Goal: Information Seeking & Learning: Learn about a topic

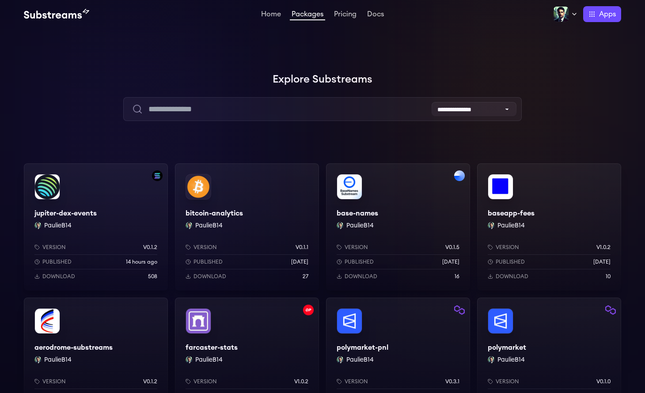
scroll to position [84, 0]
click at [270, 16] on link "Home" at bounding box center [270, 15] width 23 height 9
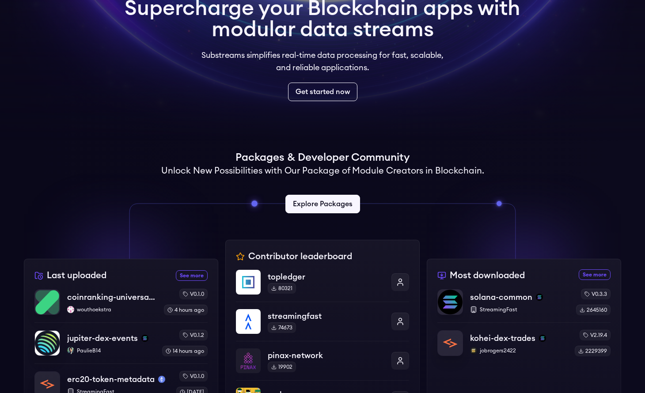
scroll to position [118, 0]
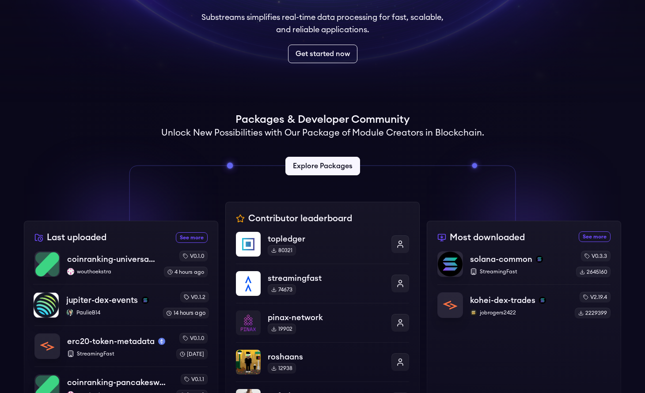
click at [115, 304] on p "jupiter-dex-events" at bounding box center [102, 300] width 72 height 12
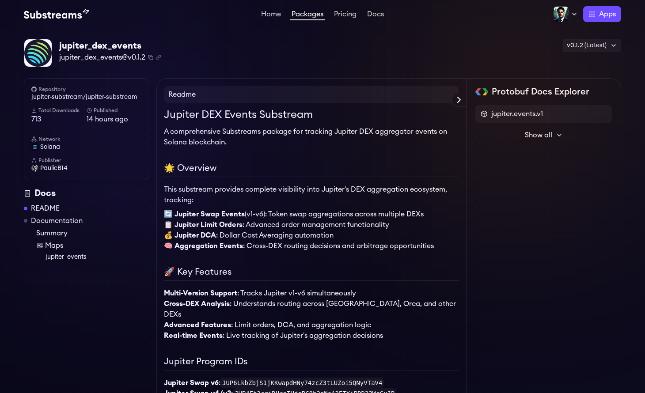
click at [53, 171] on span "PaulieB14" at bounding box center [53, 168] width 27 height 9
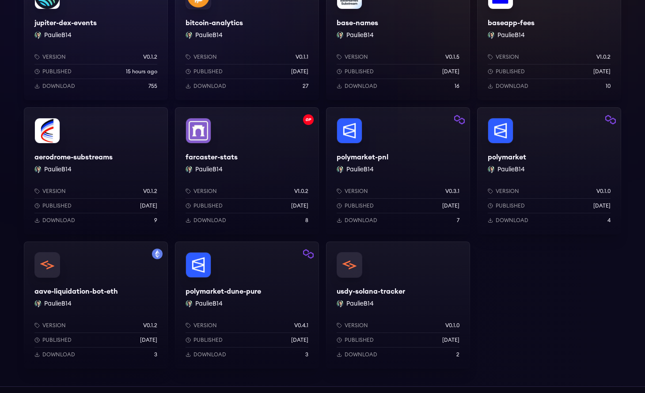
scroll to position [30, 0]
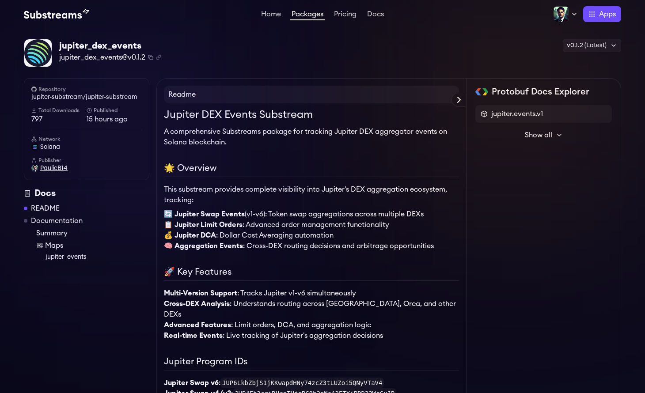
click at [52, 168] on span "PaulieB14" at bounding box center [53, 168] width 27 height 9
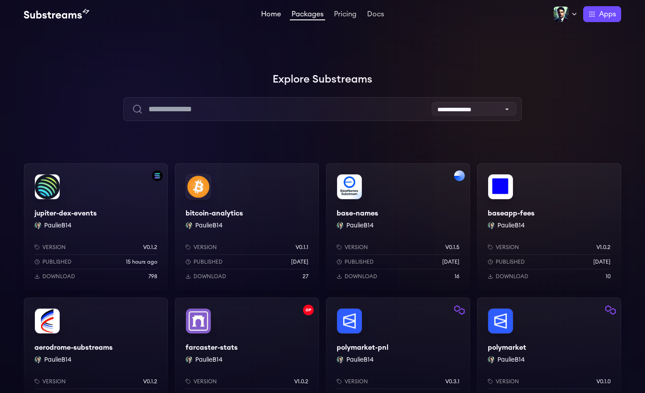
click at [264, 15] on link "Home" at bounding box center [270, 15] width 23 height 9
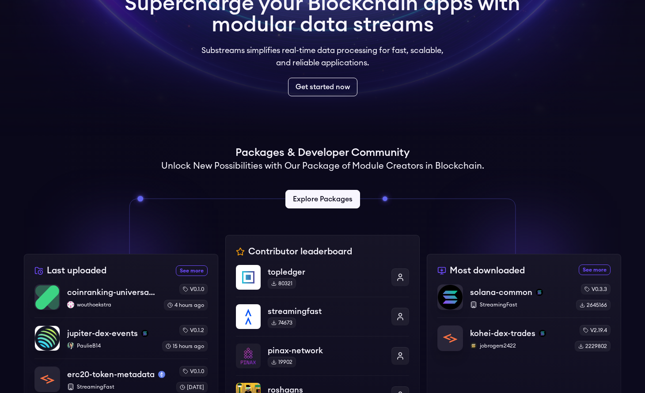
scroll to position [288, 0]
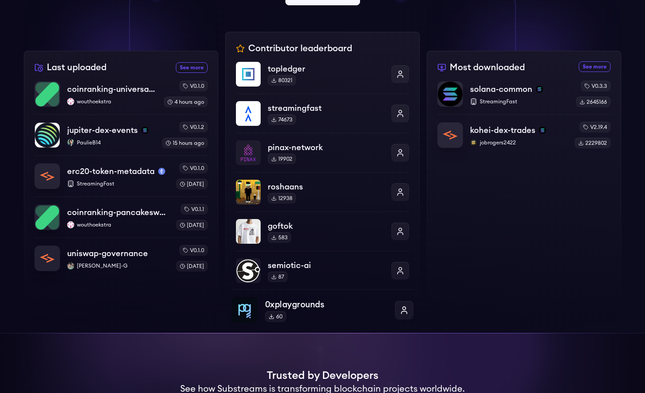
click at [278, 316] on div "60" at bounding box center [275, 316] width 21 height 11
click at [291, 305] on p "0xplaygrounds" at bounding box center [326, 304] width 122 height 13
click at [286, 146] on p "pinax-network" at bounding box center [326, 147] width 122 height 13
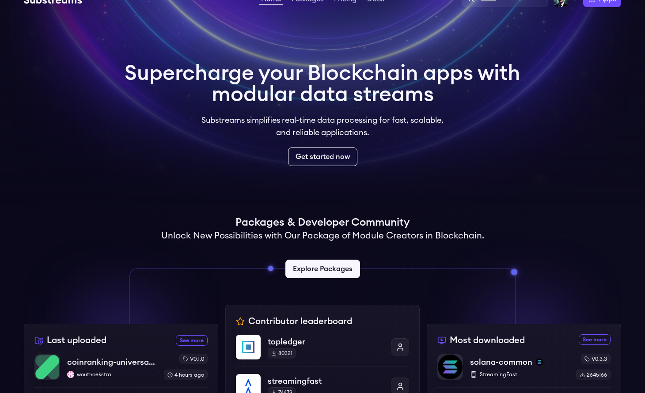
scroll to position [0, 0]
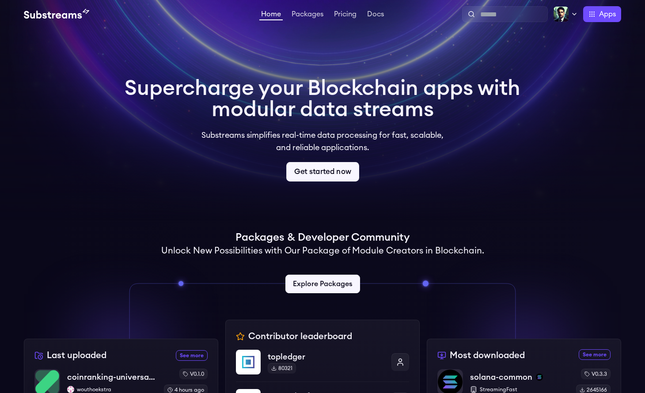
click at [321, 173] on link "Get started now" at bounding box center [322, 171] width 73 height 19
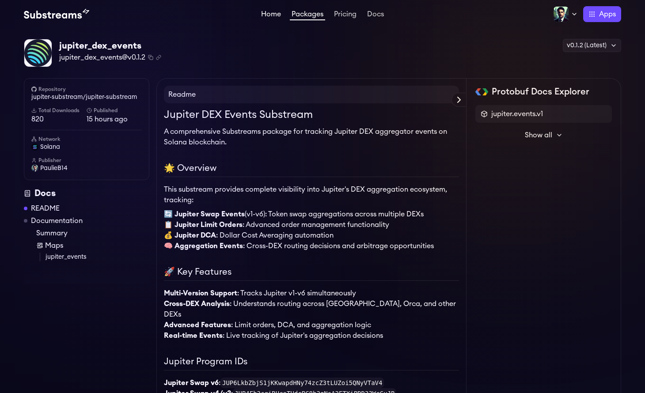
click at [271, 15] on link "Home" at bounding box center [270, 15] width 23 height 9
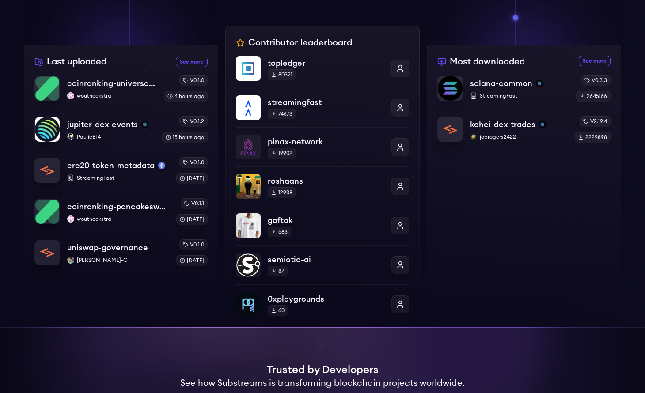
scroll to position [266, 0]
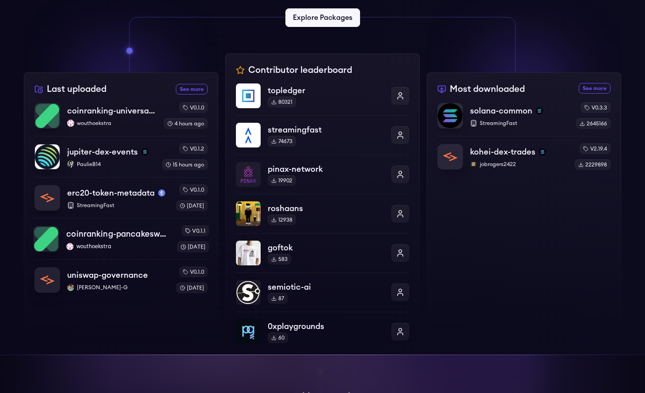
click at [137, 245] on p "wouthoekstra" at bounding box center [117, 246] width 103 height 7
click at [119, 166] on p "PaulieB14" at bounding box center [110, 164] width 89 height 7
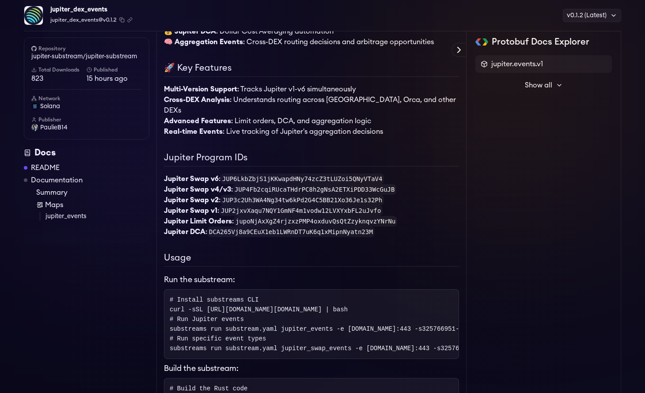
scroll to position [31, 0]
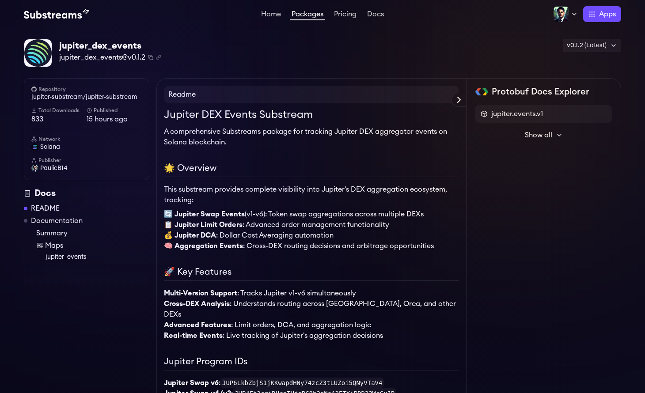
scroll to position [31, 0]
click at [273, 14] on link "Home" at bounding box center [270, 15] width 23 height 9
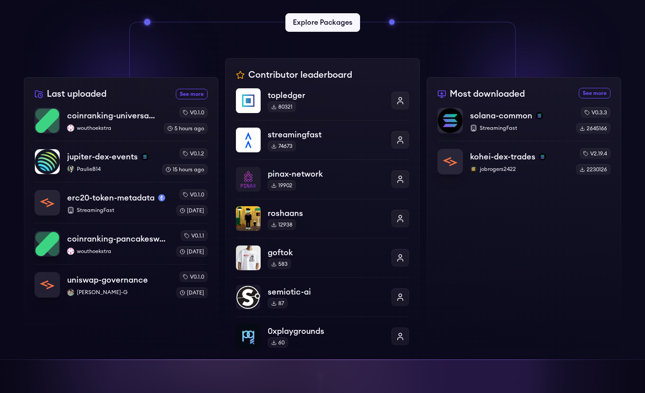
scroll to position [277, 0]
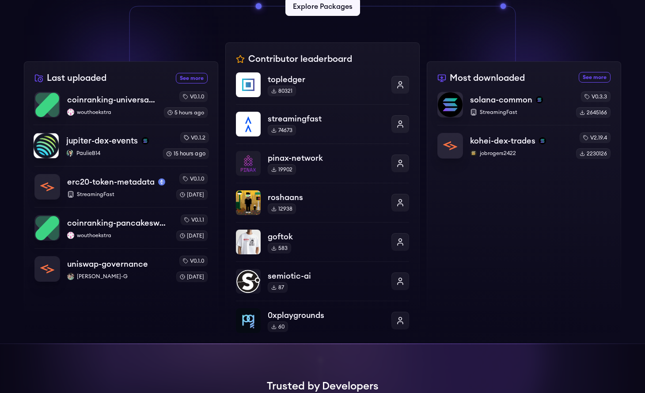
click at [115, 151] on p "PaulieB14" at bounding box center [110, 153] width 89 height 7
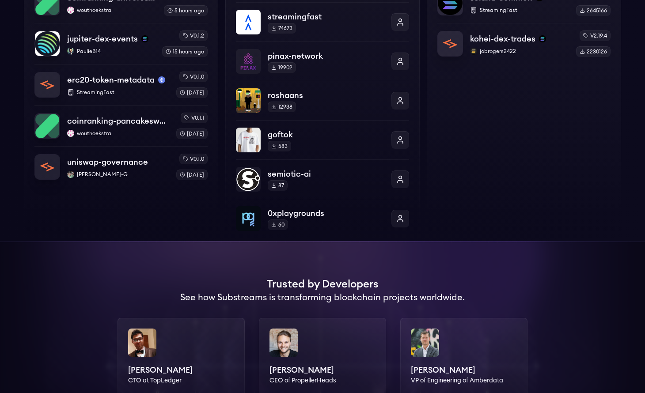
scroll to position [191, 0]
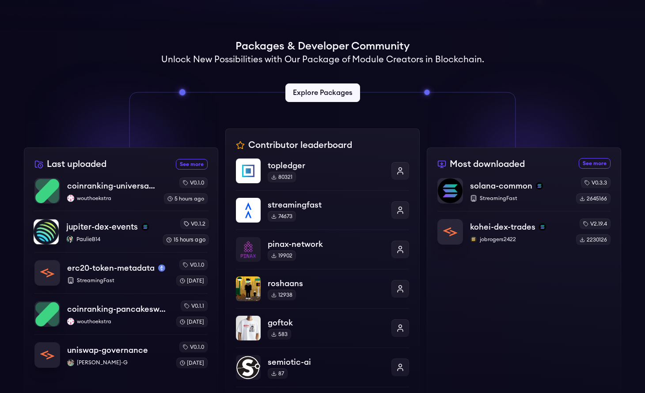
click at [112, 240] on p "PaulieB14" at bounding box center [110, 239] width 89 height 7
